Goal: Information Seeking & Learning: Learn about a topic

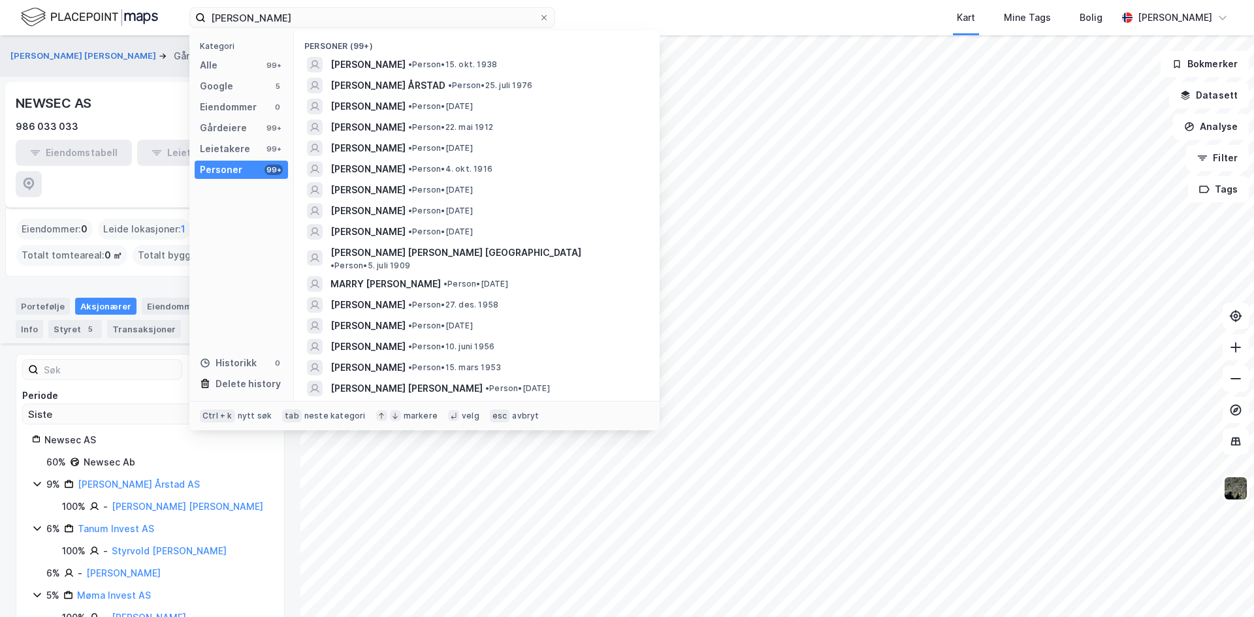
click at [123, 6] on div "[PERSON_NAME] Kategori Alle 99+ Google 5 Eiendommer 0 Gårdeiere 99+ Leietakere …" at bounding box center [627, 17] width 1254 height 35
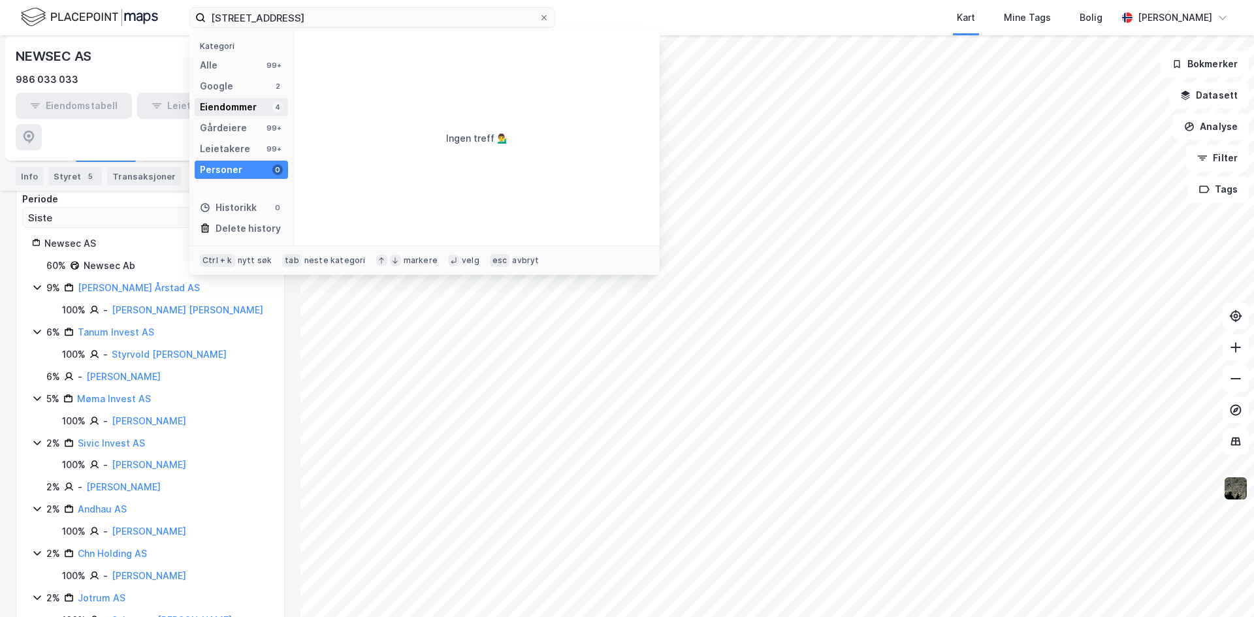
type input "[STREET_ADDRESS]"
click at [242, 114] on div "Eiendommer" at bounding box center [228, 107] width 57 height 16
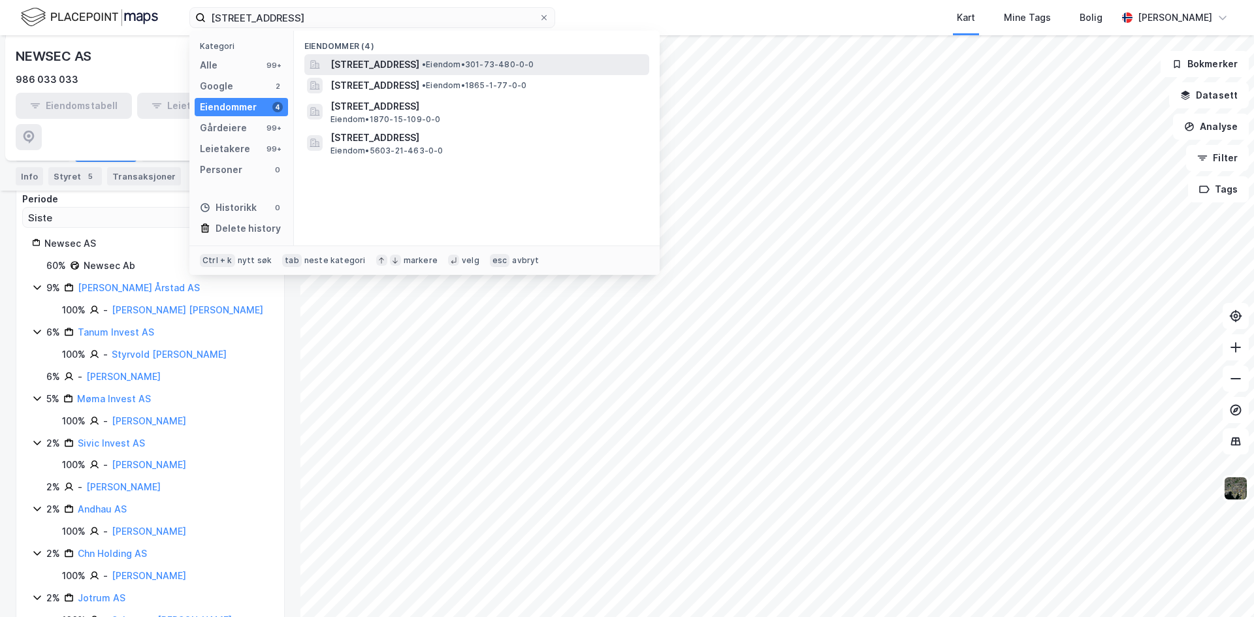
click at [400, 69] on span "[STREET_ADDRESS]" at bounding box center [375, 65] width 89 height 16
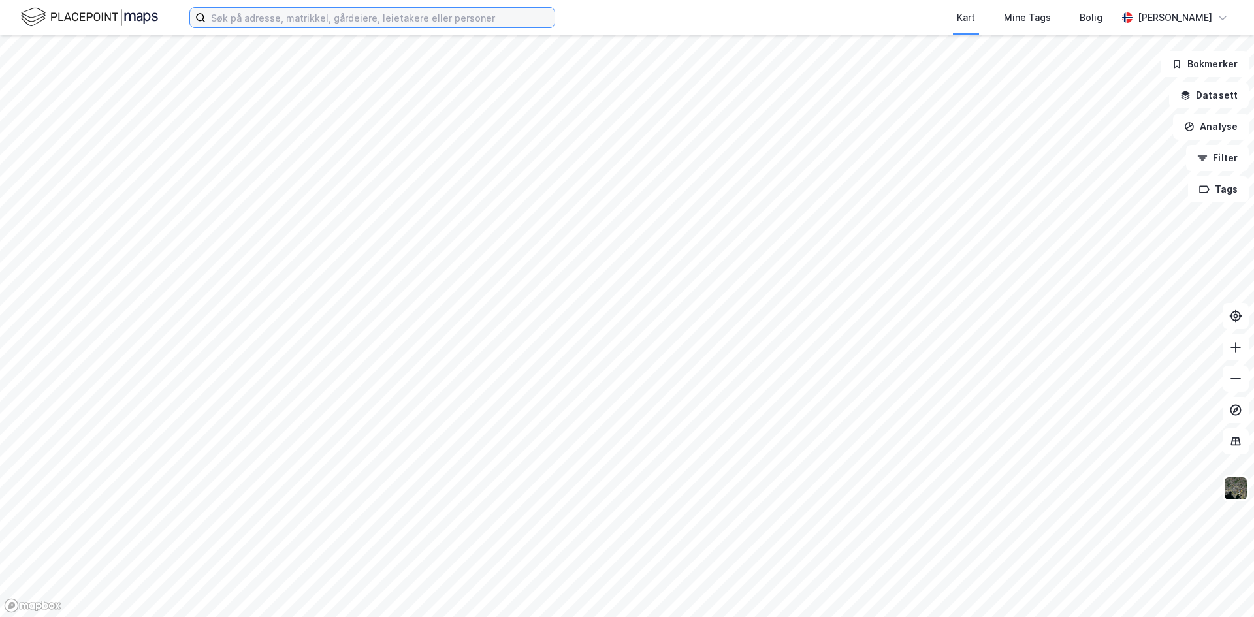
click at [334, 26] on input at bounding box center [380, 18] width 349 height 20
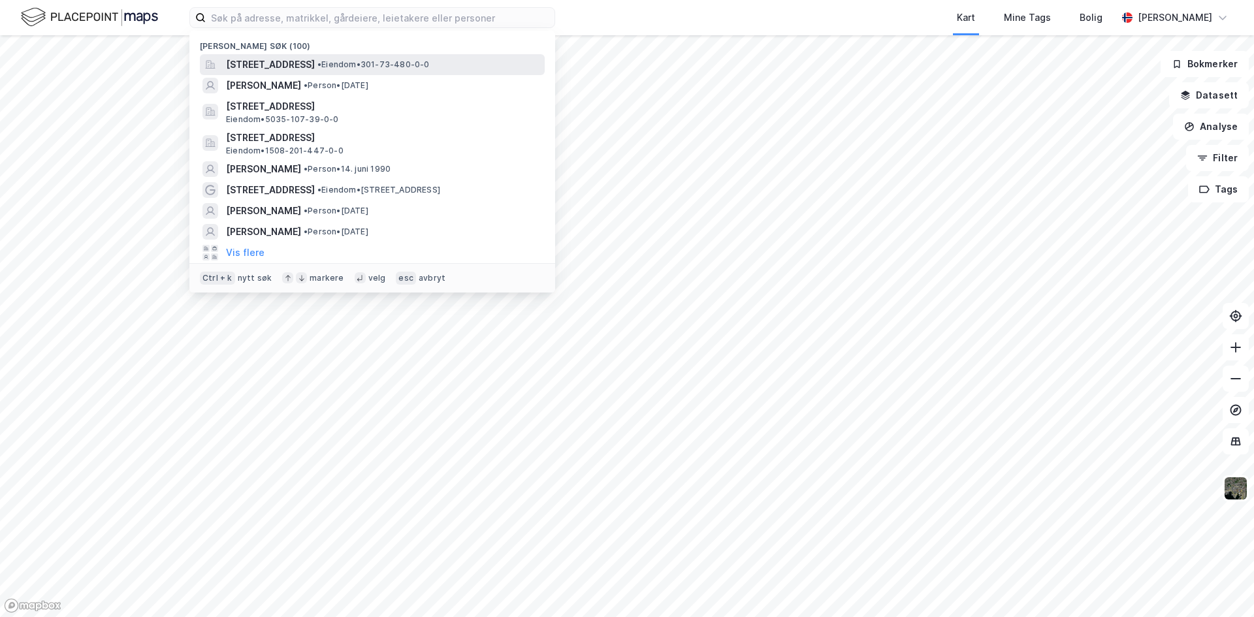
click at [315, 64] on span "[STREET_ADDRESS]" at bounding box center [270, 65] width 89 height 16
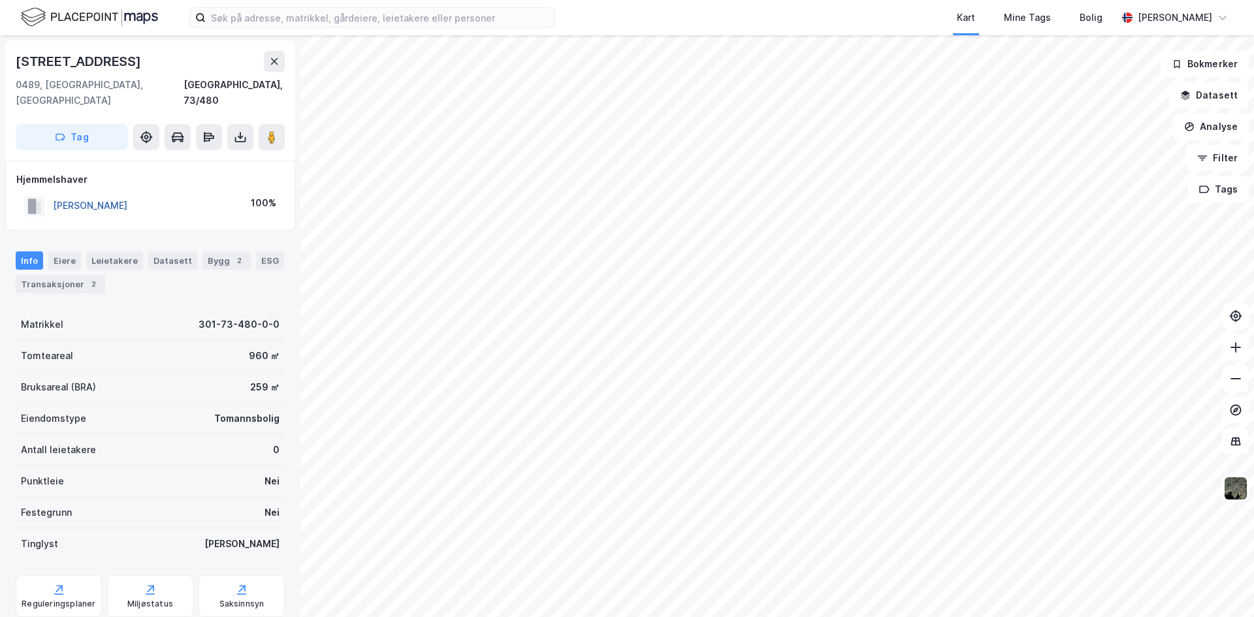
click at [0, 0] on button "[PERSON_NAME]" at bounding box center [0, 0] width 0 height 0
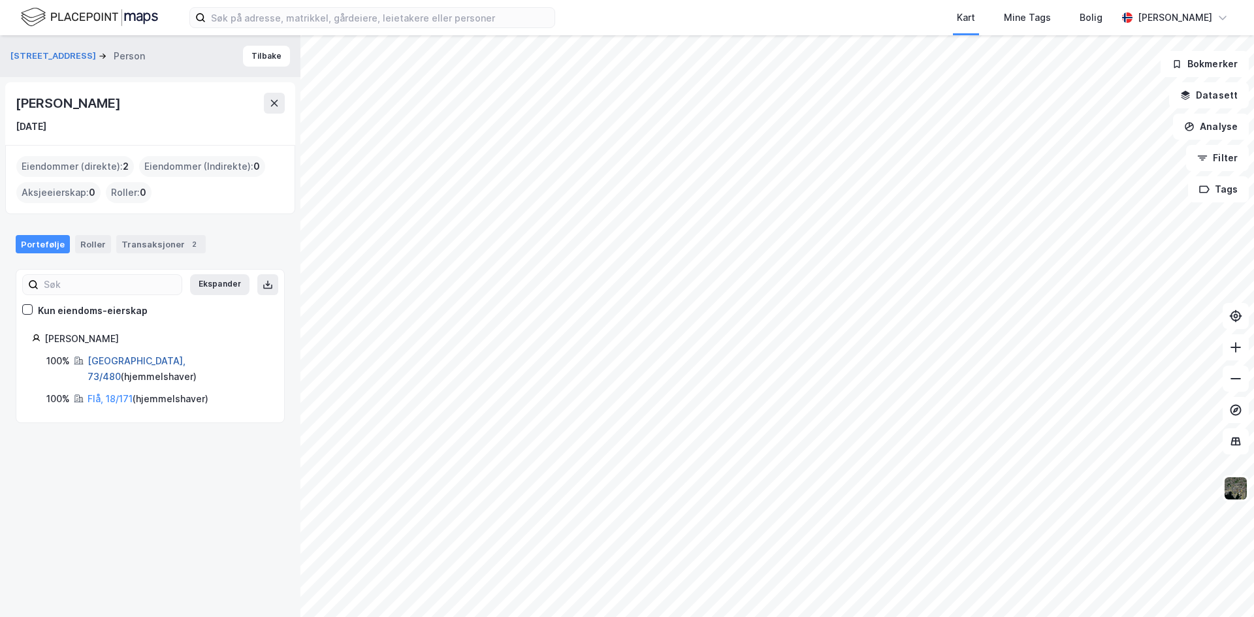
click at [109, 361] on link "[GEOGRAPHIC_DATA], 73/480" at bounding box center [137, 368] width 98 height 27
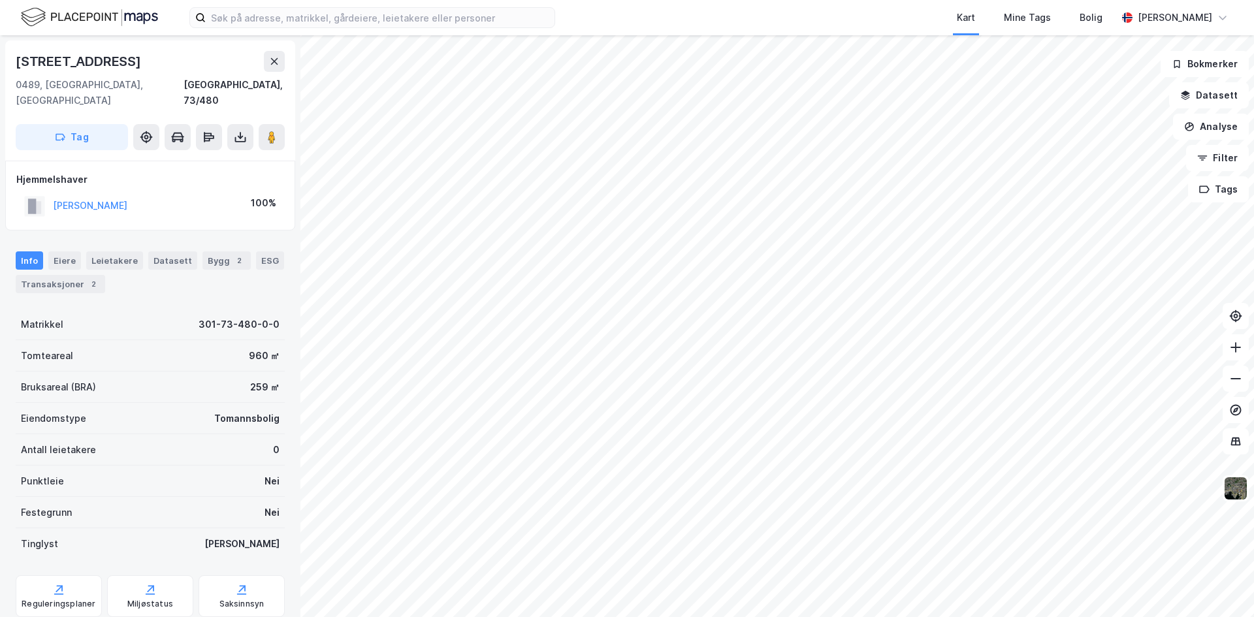
click at [122, 198] on div "[PERSON_NAME]" at bounding box center [90, 206] width 74 height 16
click at [0, 0] on button "[PERSON_NAME]" at bounding box center [0, 0] width 0 height 0
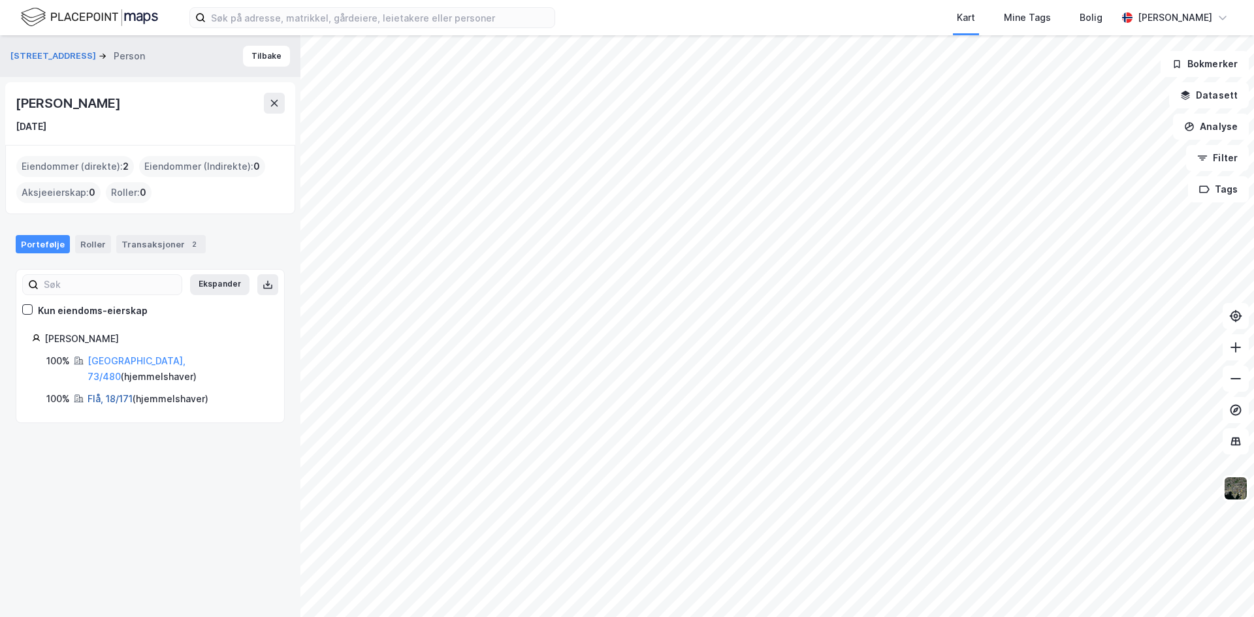
click at [117, 393] on link "Flå, 18/171" at bounding box center [110, 398] width 45 height 11
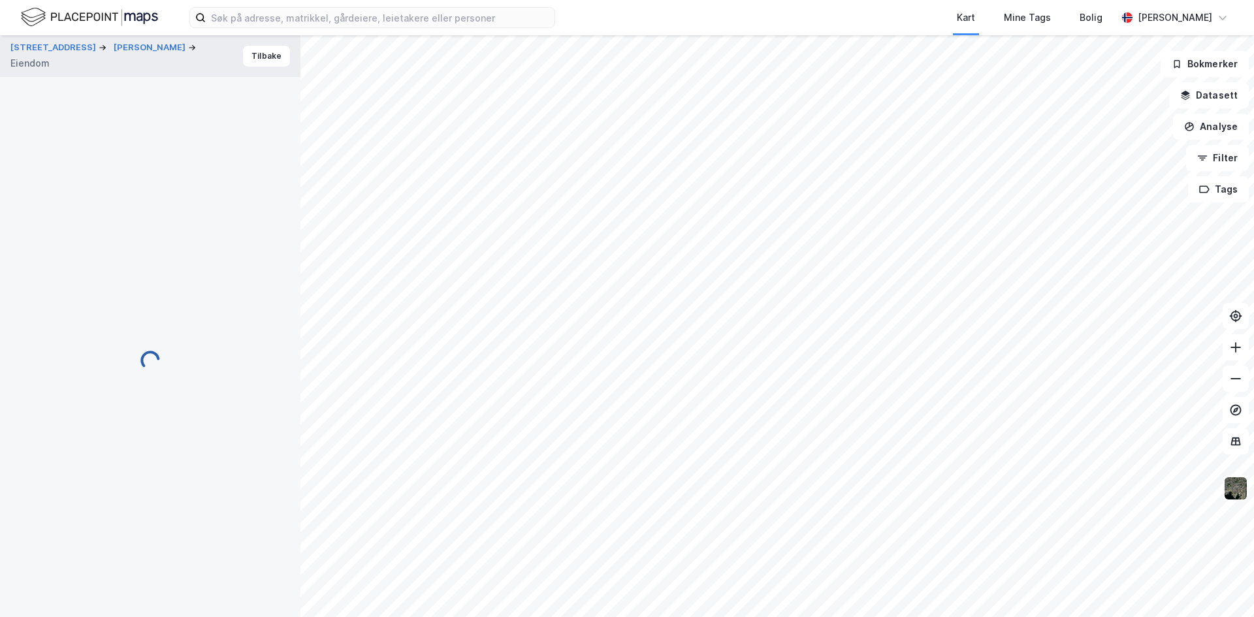
scroll to position [27, 0]
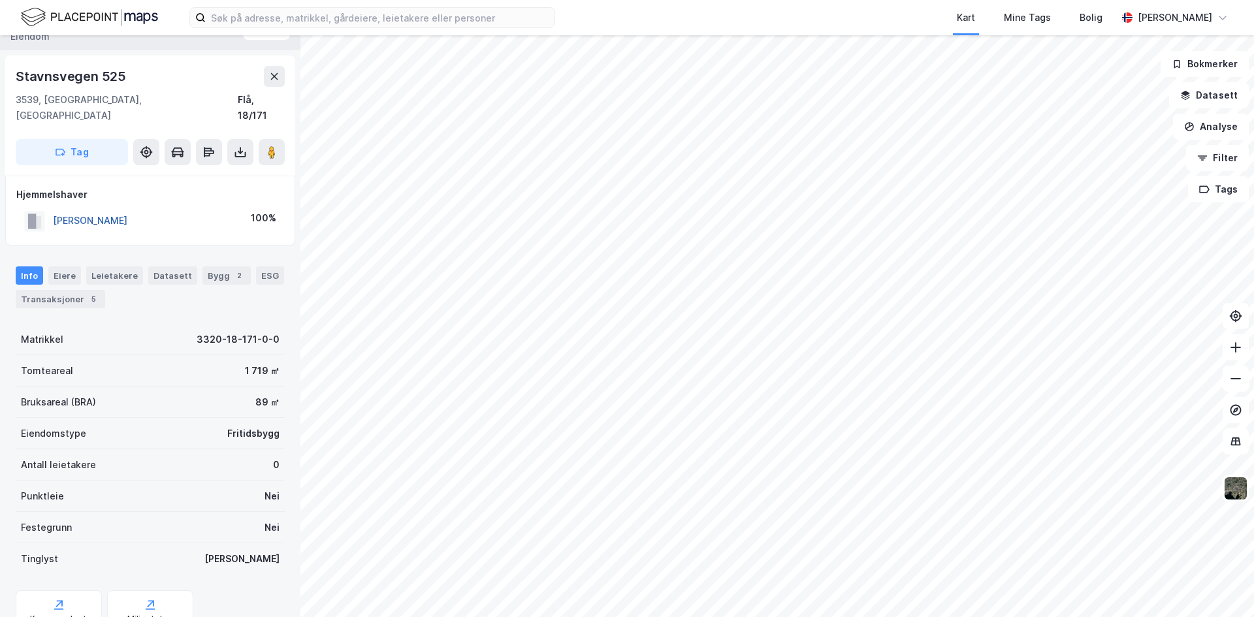
click at [0, 0] on button "[PERSON_NAME]" at bounding box center [0, 0] width 0 height 0
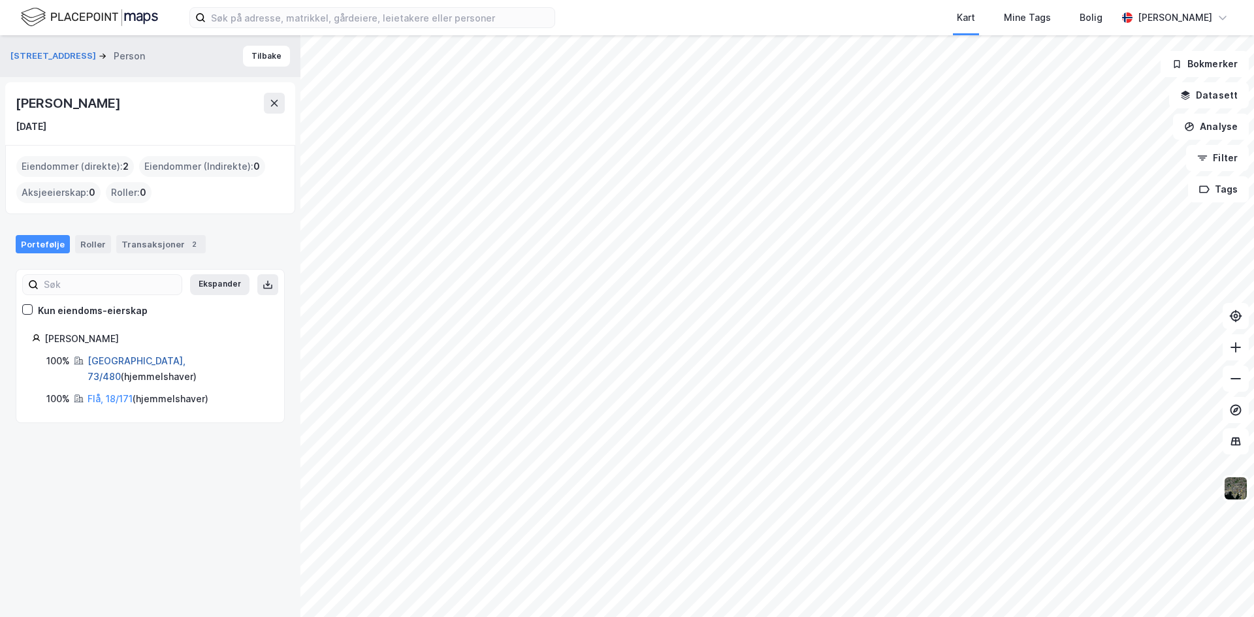
click at [112, 365] on link "[GEOGRAPHIC_DATA], 73/480" at bounding box center [137, 368] width 98 height 27
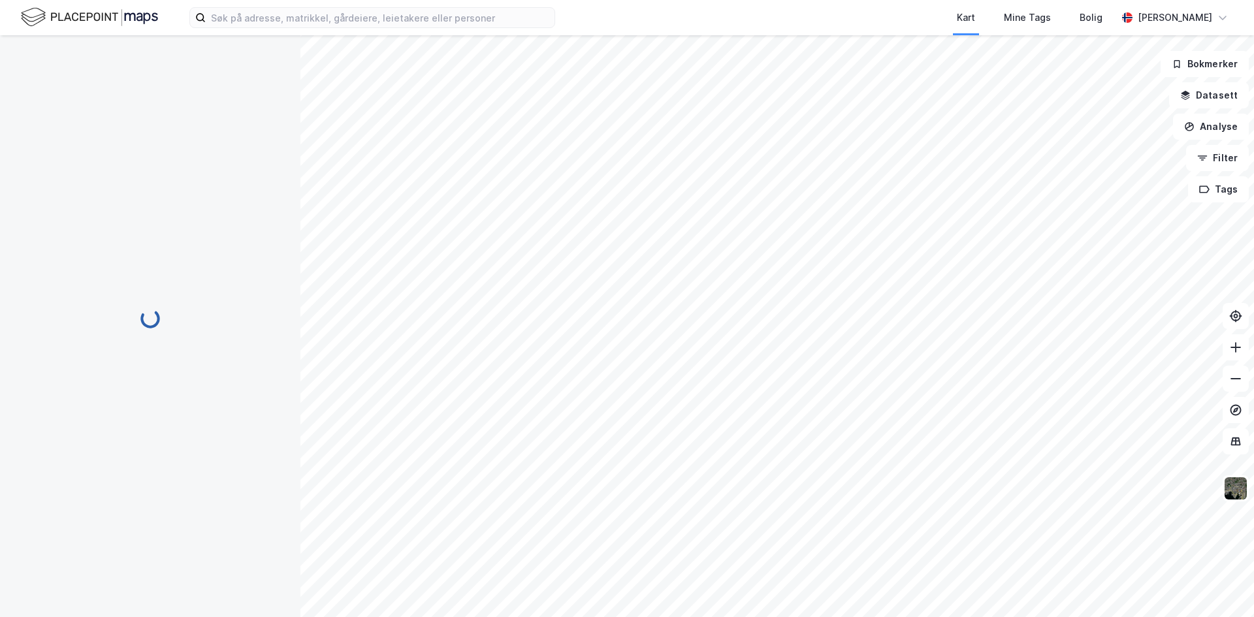
scroll to position [27, 0]
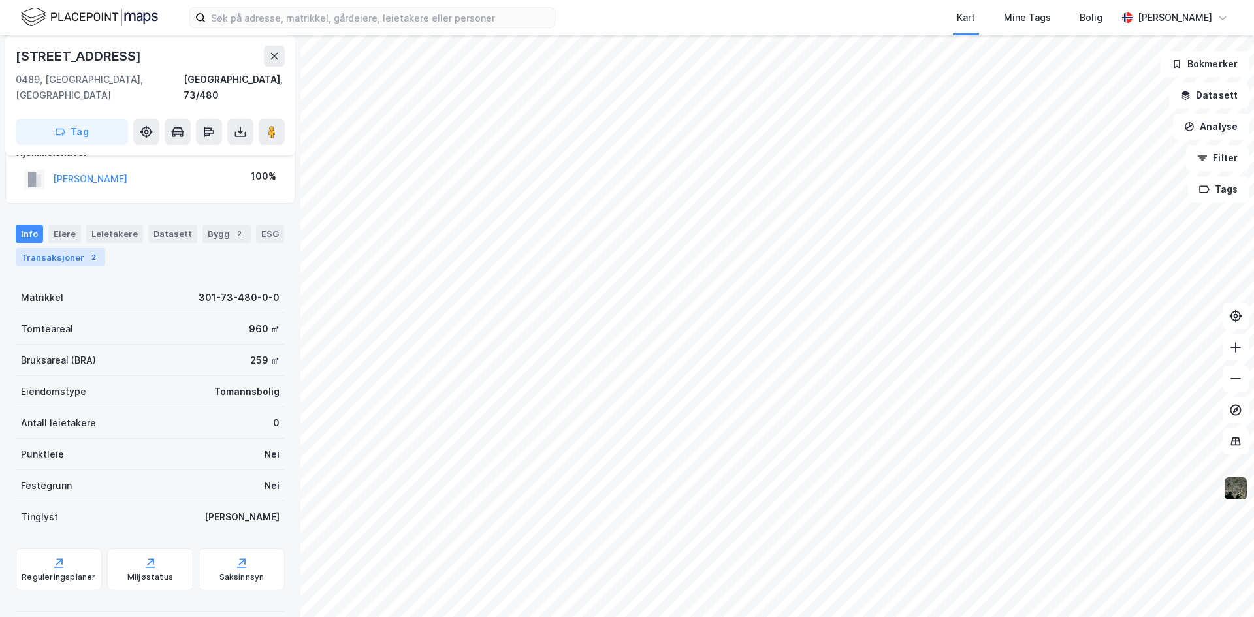
click at [69, 248] on div "Transaksjoner 2" at bounding box center [61, 257] width 90 height 18
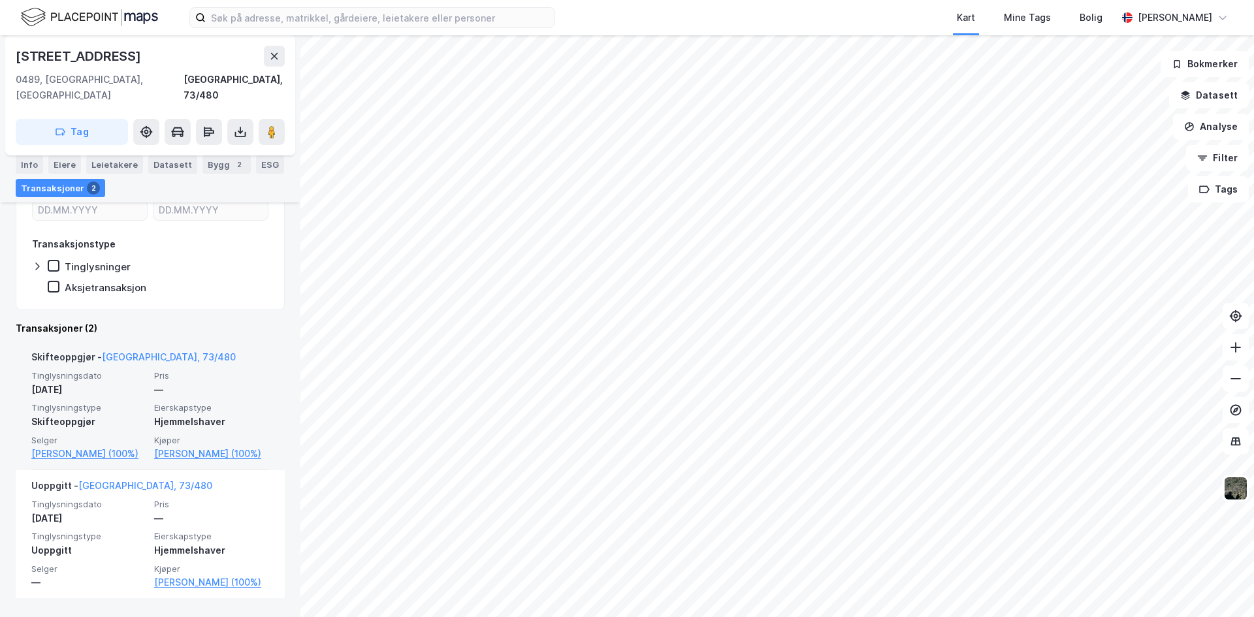
scroll to position [208, 0]
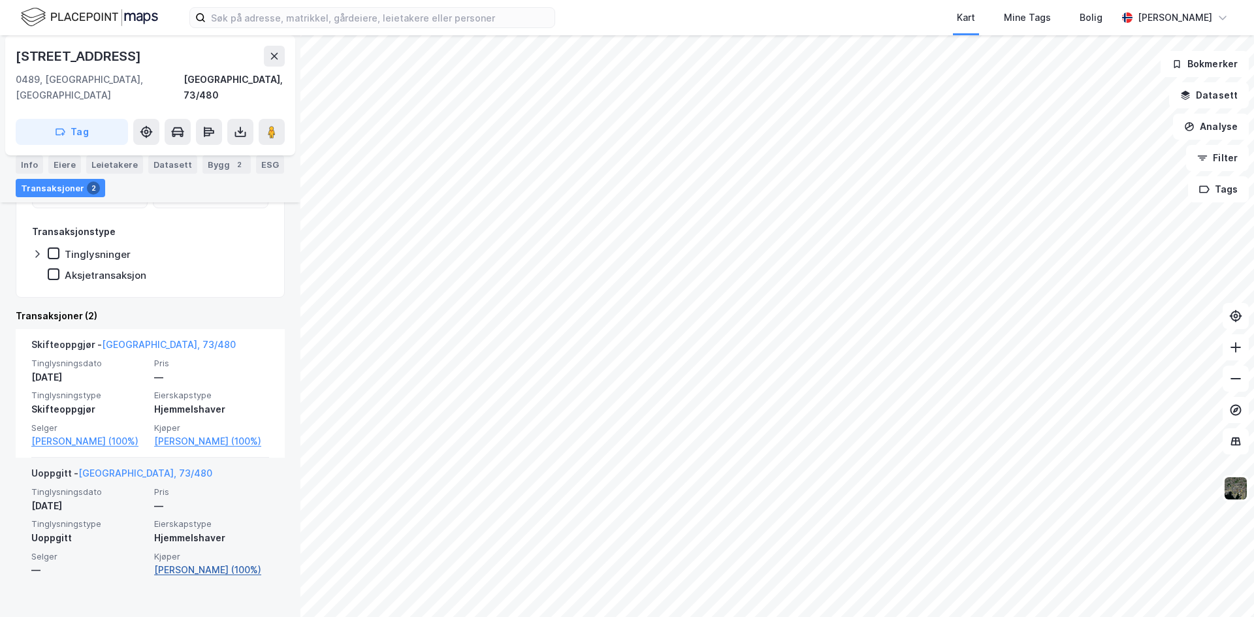
click at [185, 566] on link "[PERSON_NAME] (100%)" at bounding box center [211, 570] width 115 height 16
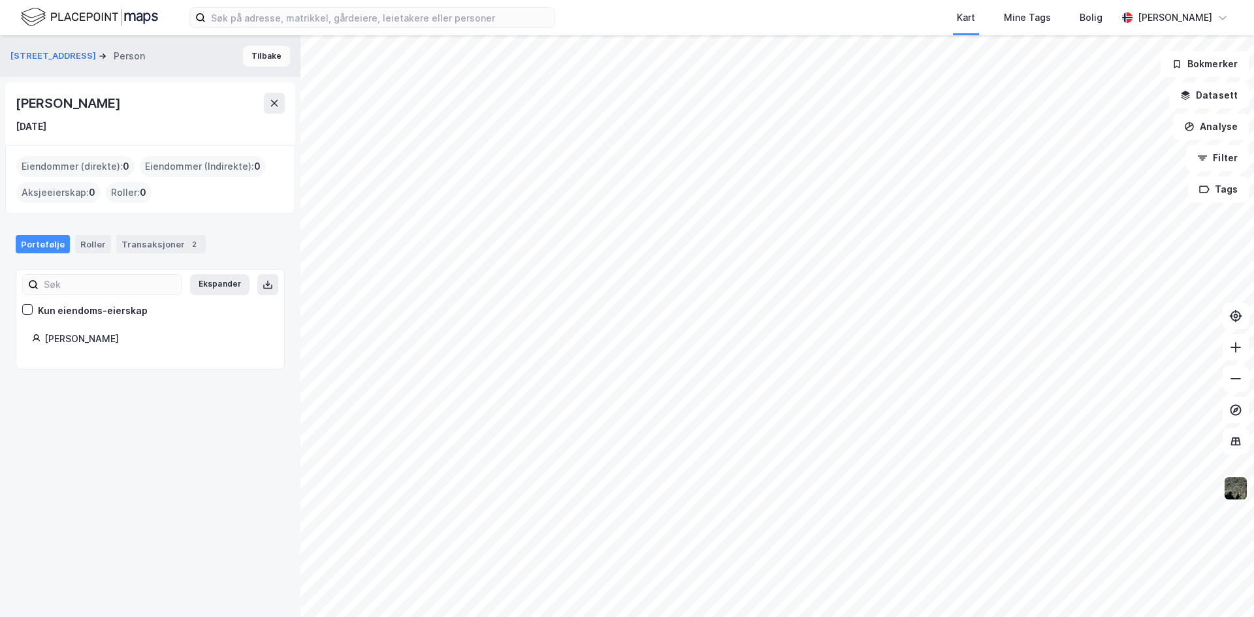
click at [263, 49] on button "Tilbake" at bounding box center [266, 56] width 47 height 21
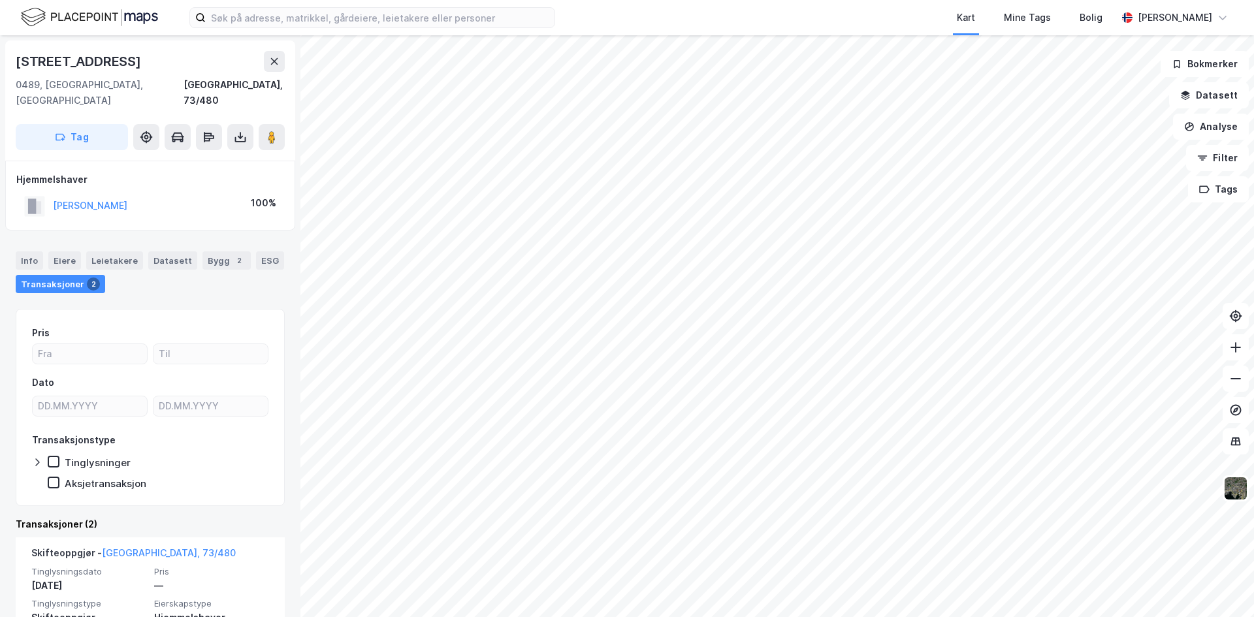
drag, startPoint x: 184, startPoint y: 187, endPoint x: 52, endPoint y: 190, distance: 132.0
click at [52, 193] on div "[PERSON_NAME] 100%" at bounding box center [150, 206] width 268 height 27
copy button "[PERSON_NAME]"
click at [201, 172] on div "Hjemmelshaver" at bounding box center [150, 180] width 268 height 16
click at [0, 0] on button "[PERSON_NAME]" at bounding box center [0, 0] width 0 height 0
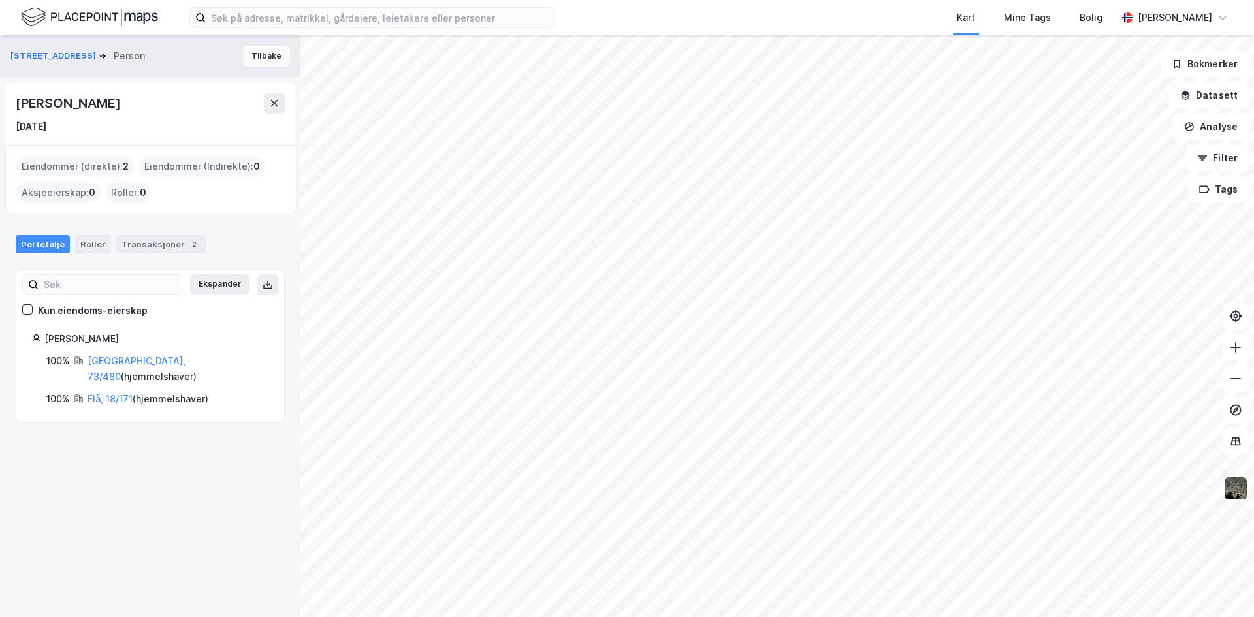
click at [271, 56] on button "Tilbake" at bounding box center [266, 56] width 47 height 21
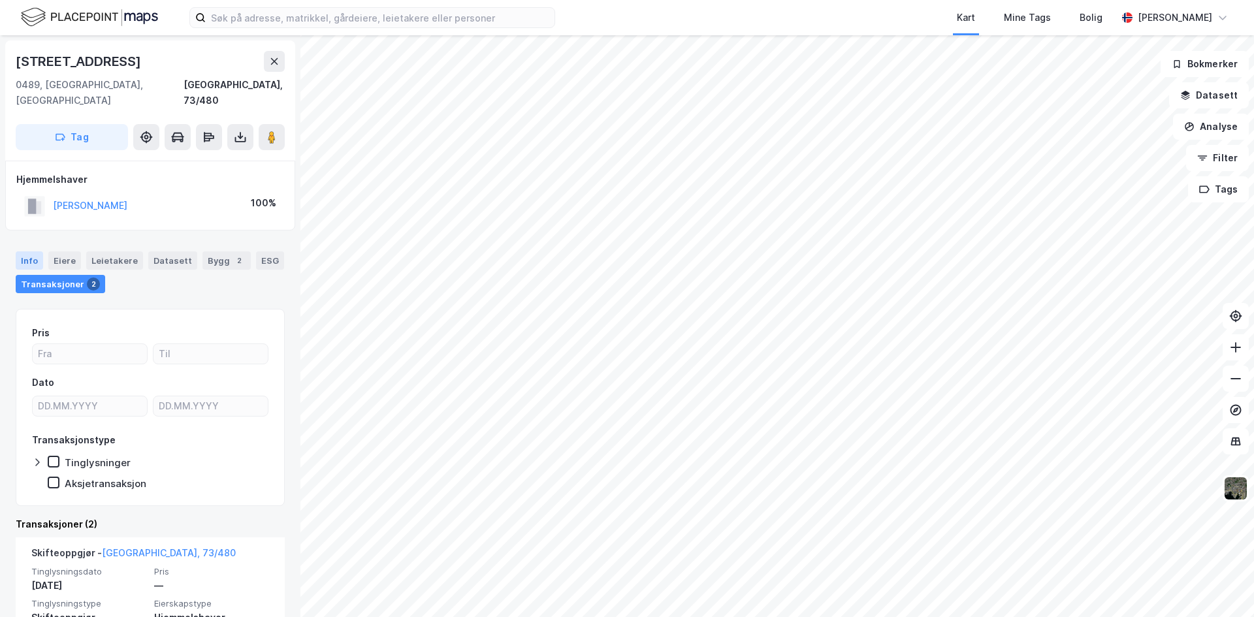
click at [22, 252] on div "Info" at bounding box center [29, 261] width 27 height 18
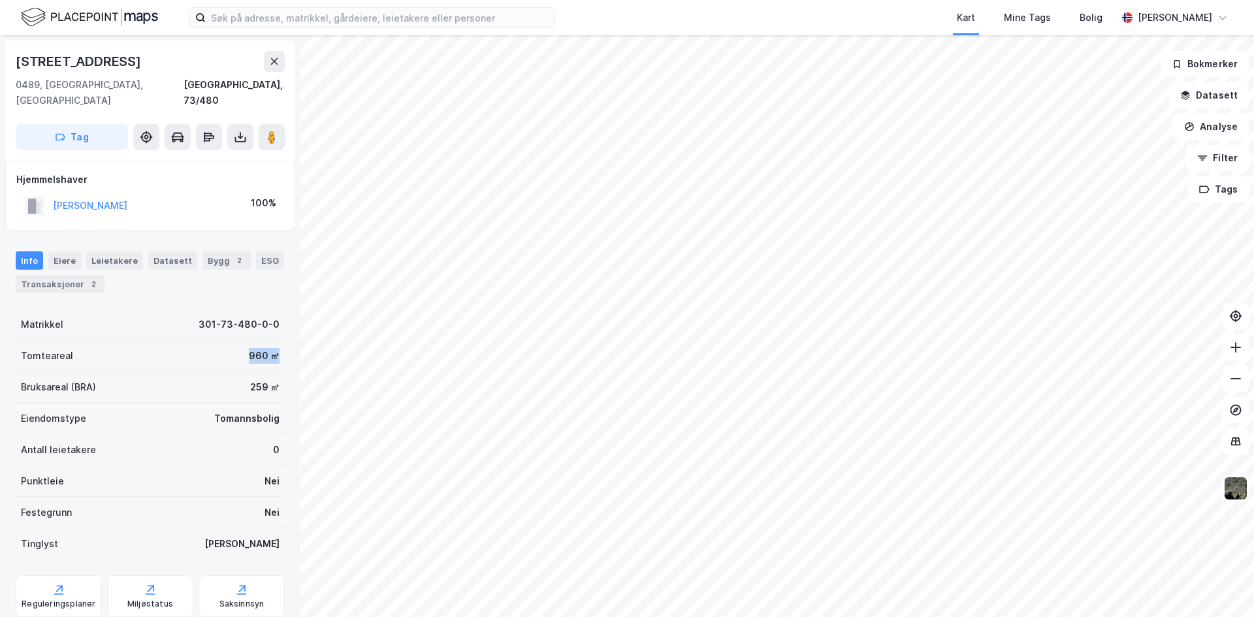
drag, startPoint x: 214, startPoint y: 338, endPoint x: 281, endPoint y: 334, distance: 67.4
click at [281, 334] on div "Nordlysveien [GEOGRAPHIC_DATA], 73/480 Tag Hjemmelshaver [PERSON_NAME] ARNOLF 1…" at bounding box center [150, 326] width 301 height 582
click at [211, 403] on div "Eiendomstype Tomannsbolig" at bounding box center [150, 418] width 269 height 31
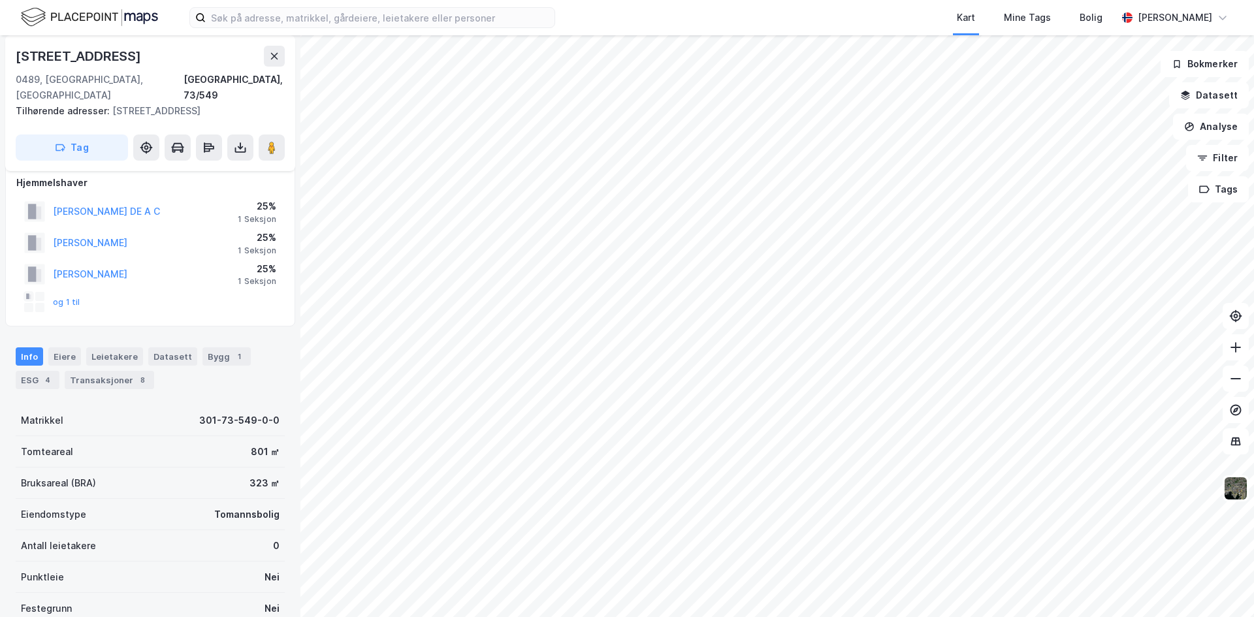
scroll to position [78, 0]
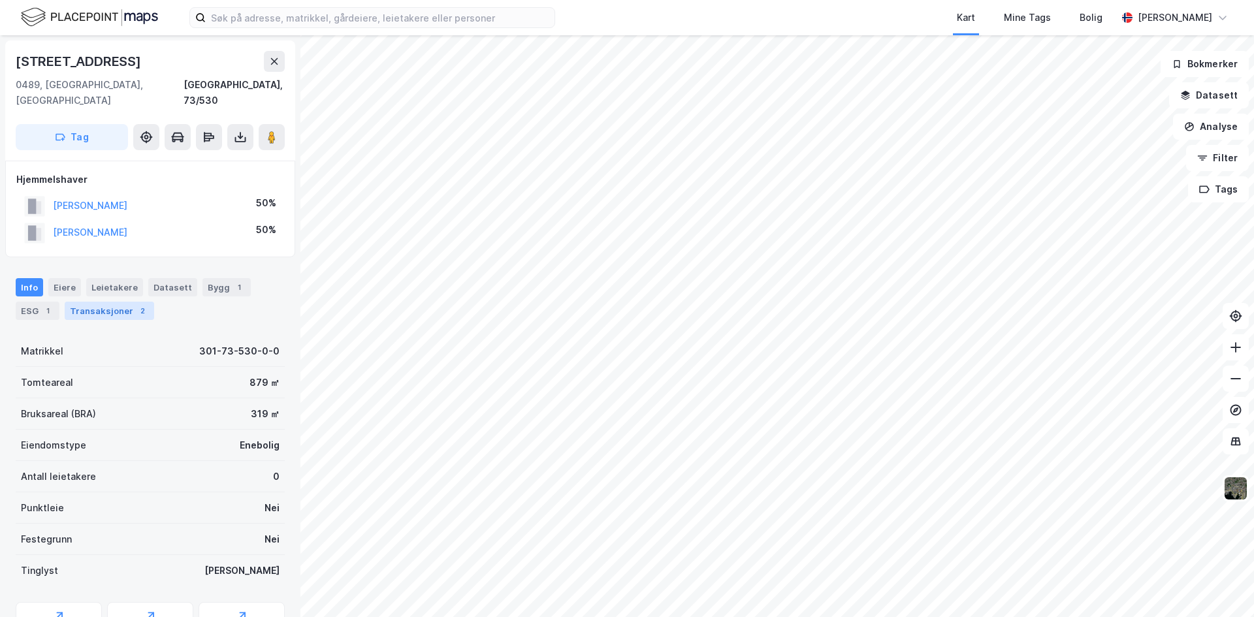
click at [104, 302] on div "Transaksjoner 2" at bounding box center [110, 311] width 90 height 18
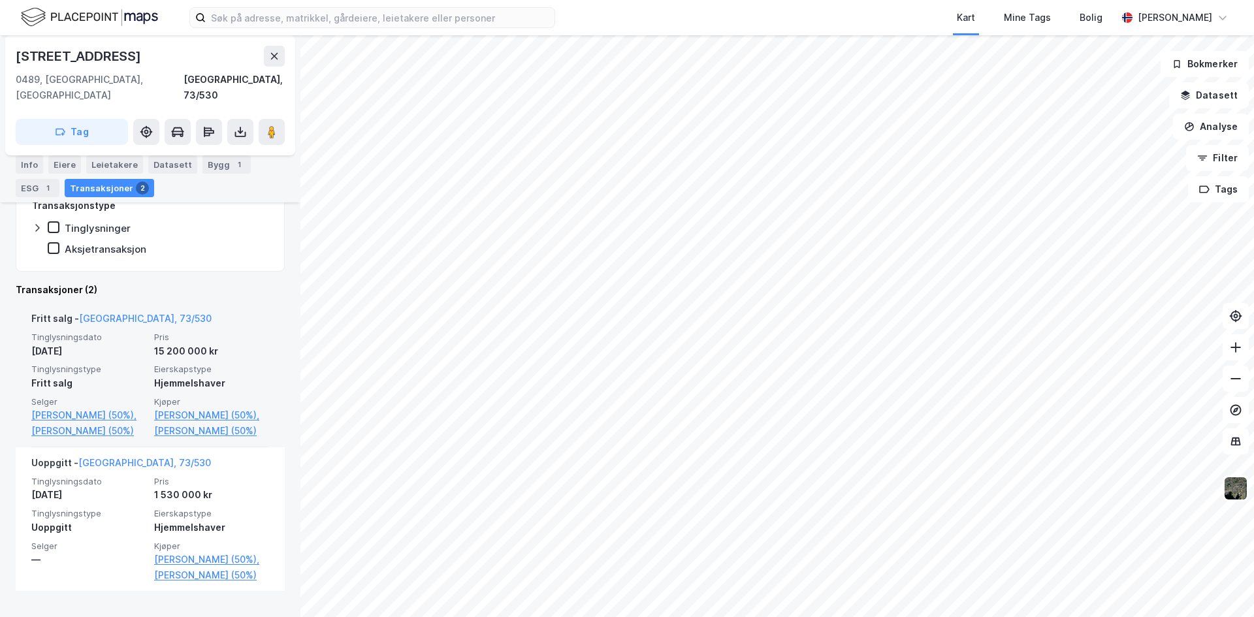
scroll to position [267, 0]
